Goal: Task Accomplishment & Management: Use online tool/utility

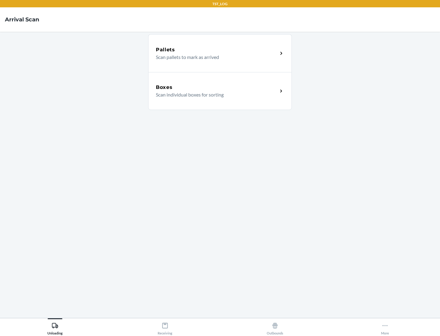
click at [217, 87] on div "Boxes" at bounding box center [217, 87] width 122 height 7
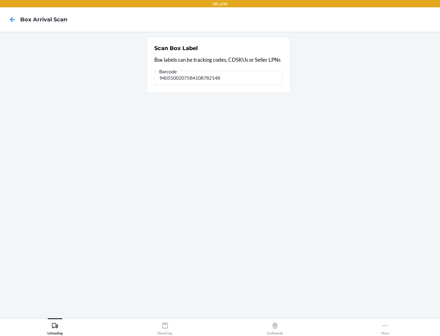
type input "9405500207584108782148"
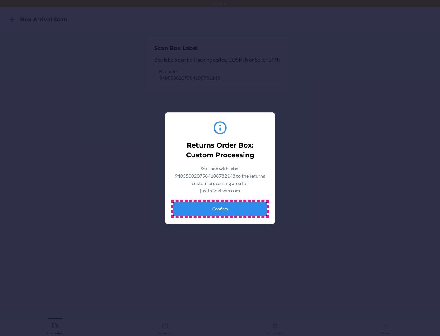
click at [220, 209] on button "Confirm" at bounding box center [220, 209] width 95 height 15
